Goal: Transaction & Acquisition: Purchase product/service

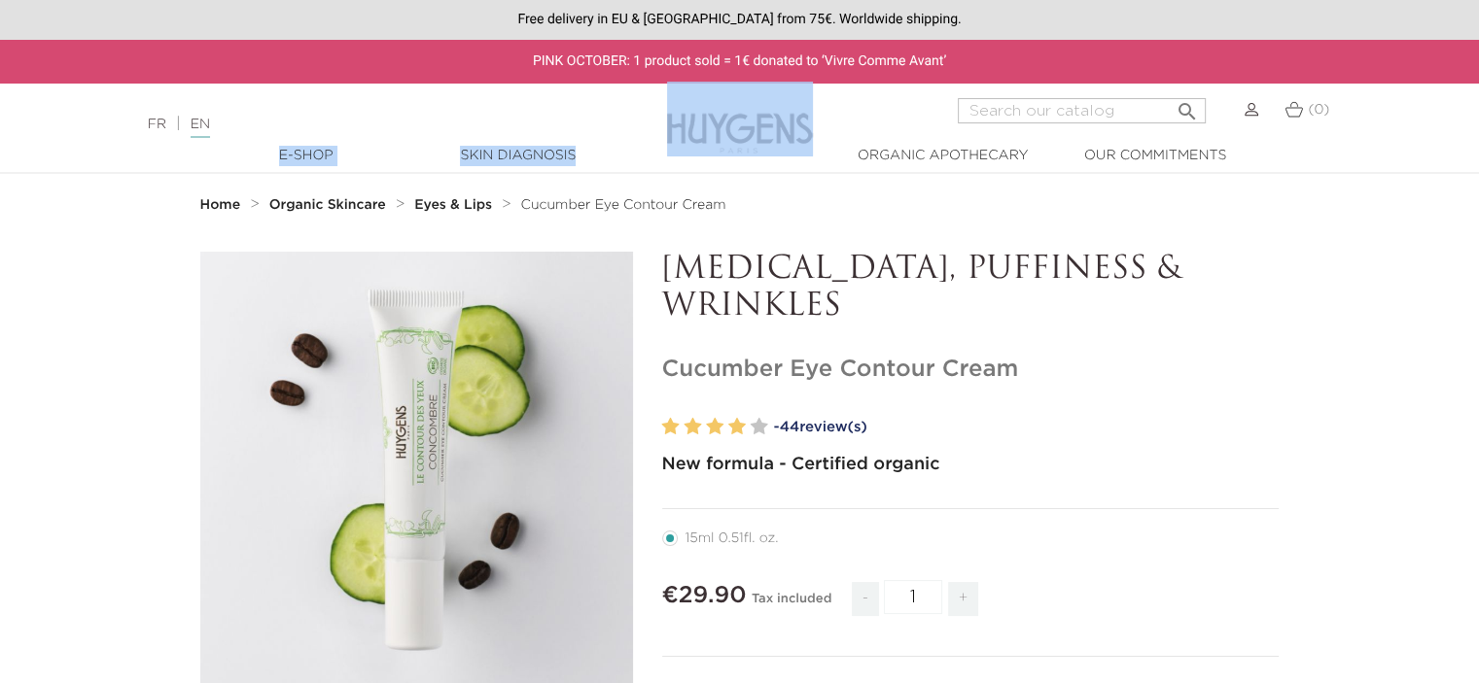
drag, startPoint x: 827, startPoint y: 147, endPoint x: 752, endPoint y: 144, distance: 74.9
click at [752, 144] on div "  E-Shop   " at bounding box center [739, 157] width 1479 height 30
click at [805, 123] on img at bounding box center [740, 119] width 146 height 75
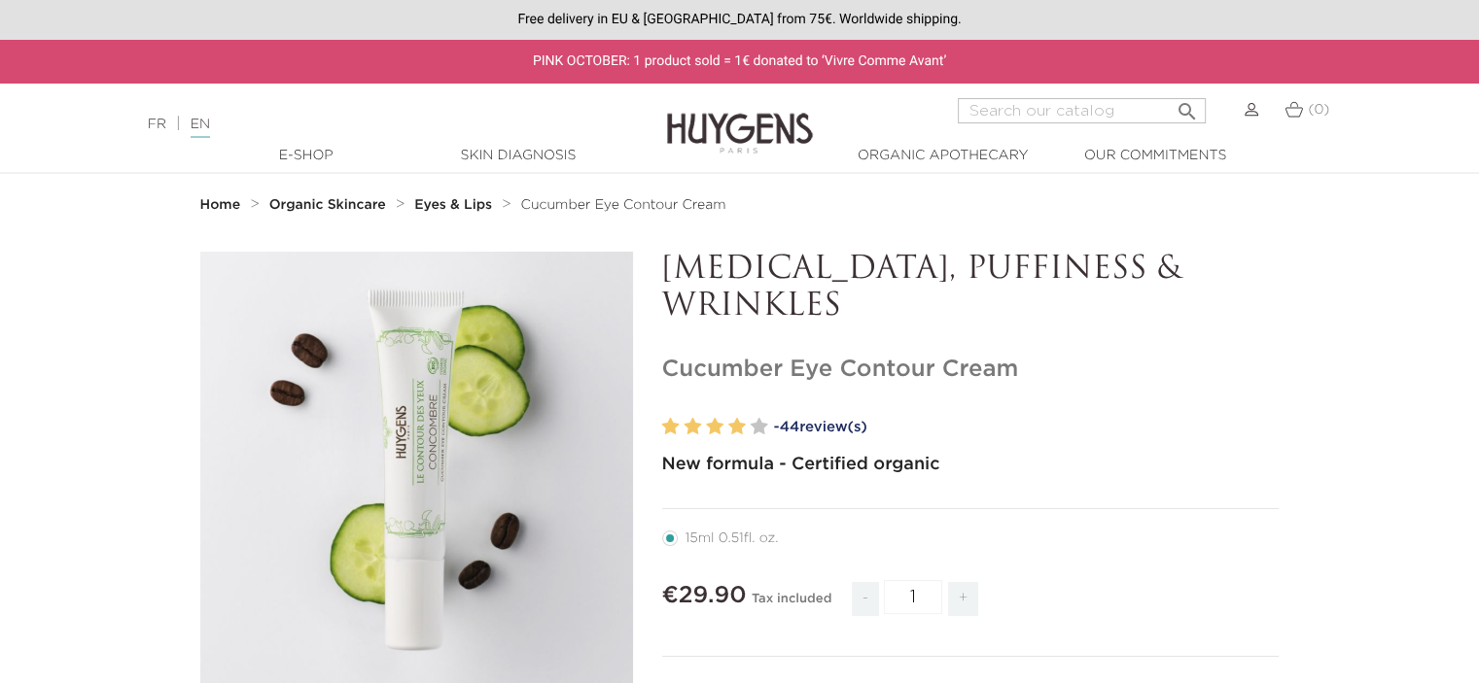
drag, startPoint x: 846, startPoint y: 306, endPoint x: 664, endPoint y: 245, distance: 191.8
copy p "[MEDICAL_DATA], PUFFINESS & WRINKLES"
